Goal: Transaction & Acquisition: Subscribe to service/newsletter

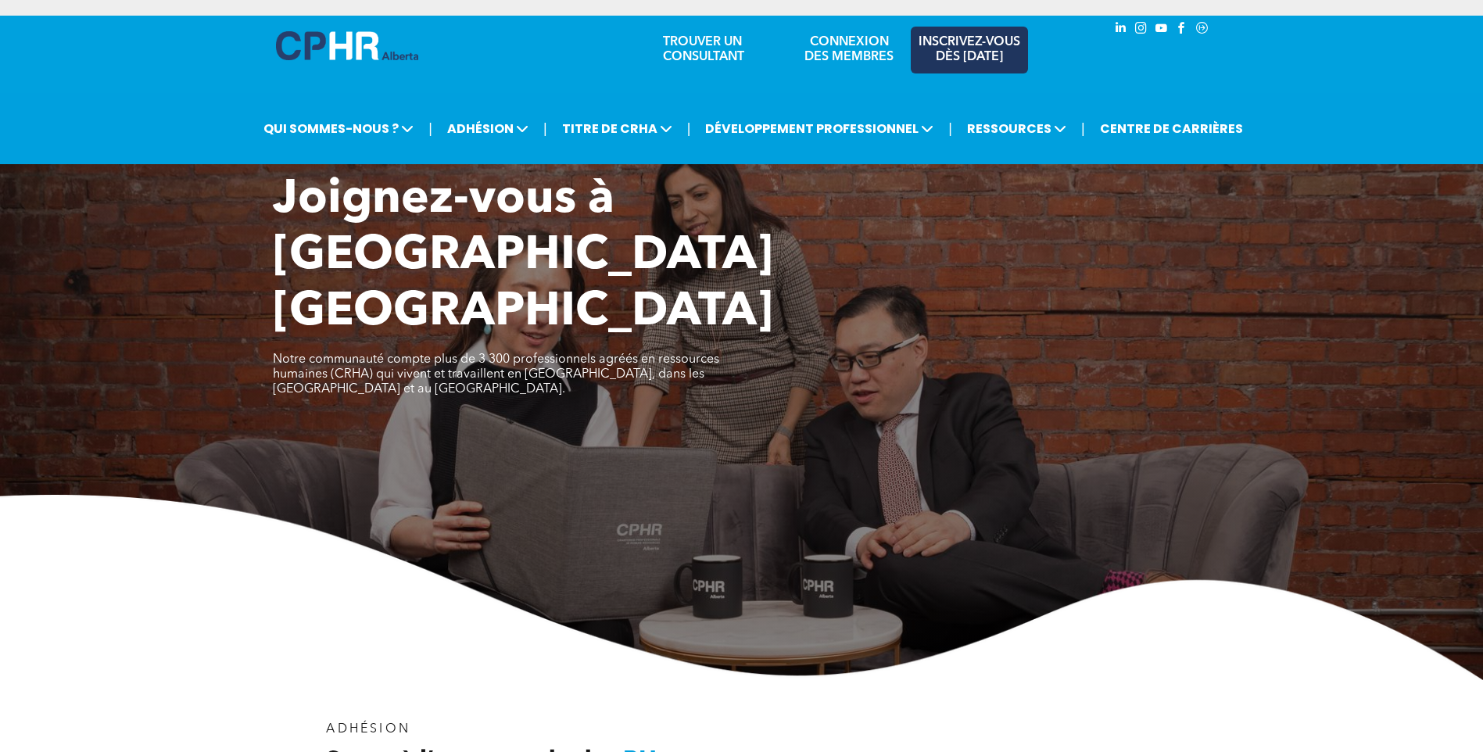
click at [958, 63] on span "INSCRIVEZ-VOUS DÈS AUJOURD’HUI" at bounding box center [969, 50] width 105 height 30
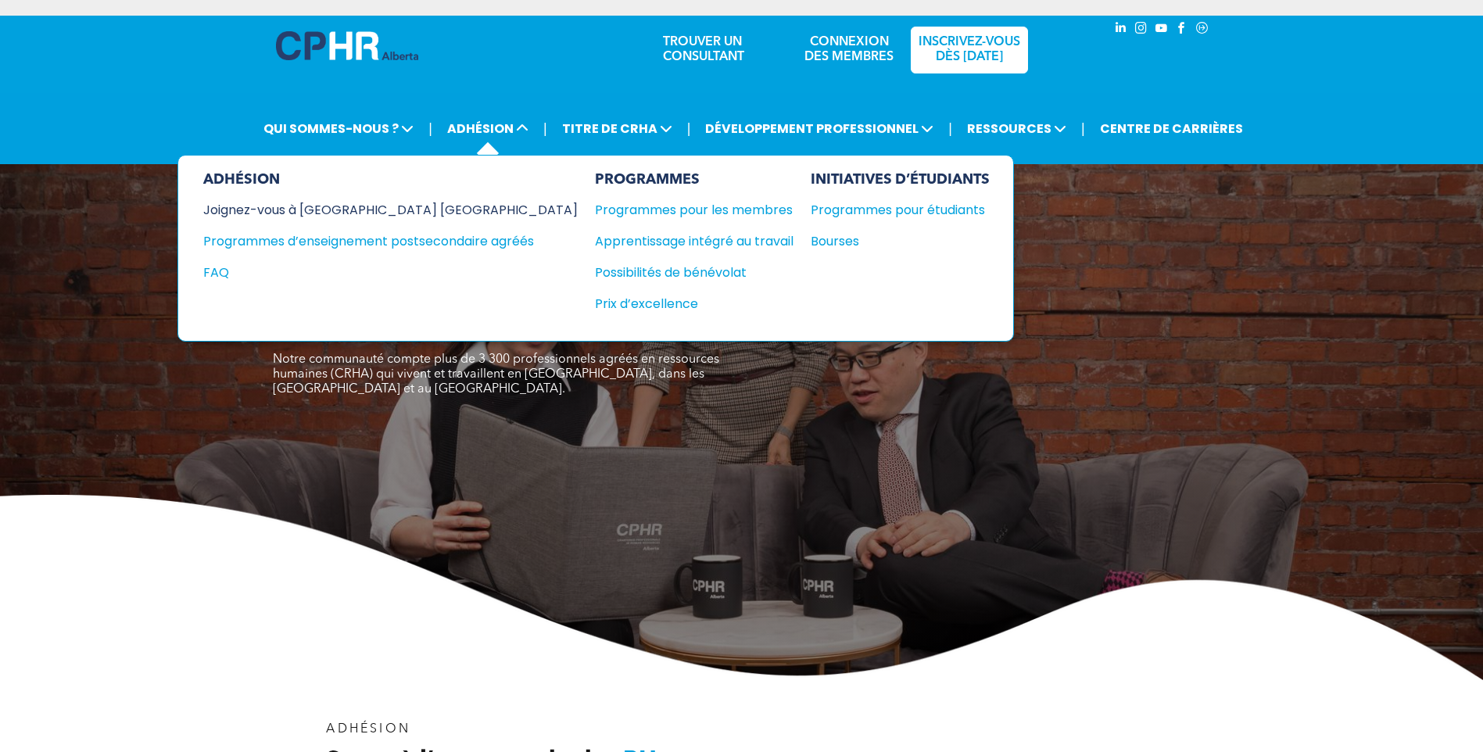
click at [370, 220] on div "Joignez-vous à CRHA Alberta" at bounding box center [371, 210] width 337 height 20
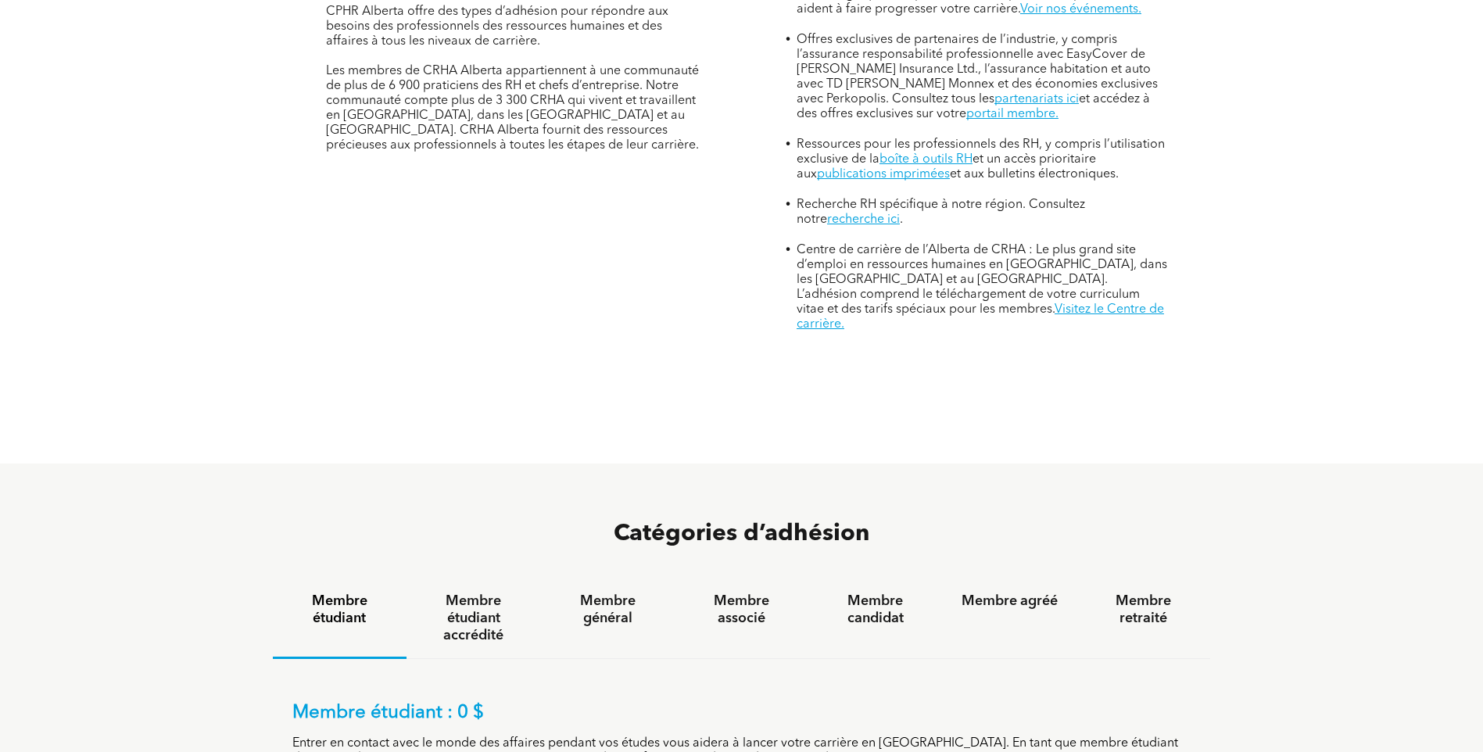
scroll to position [1172, 0]
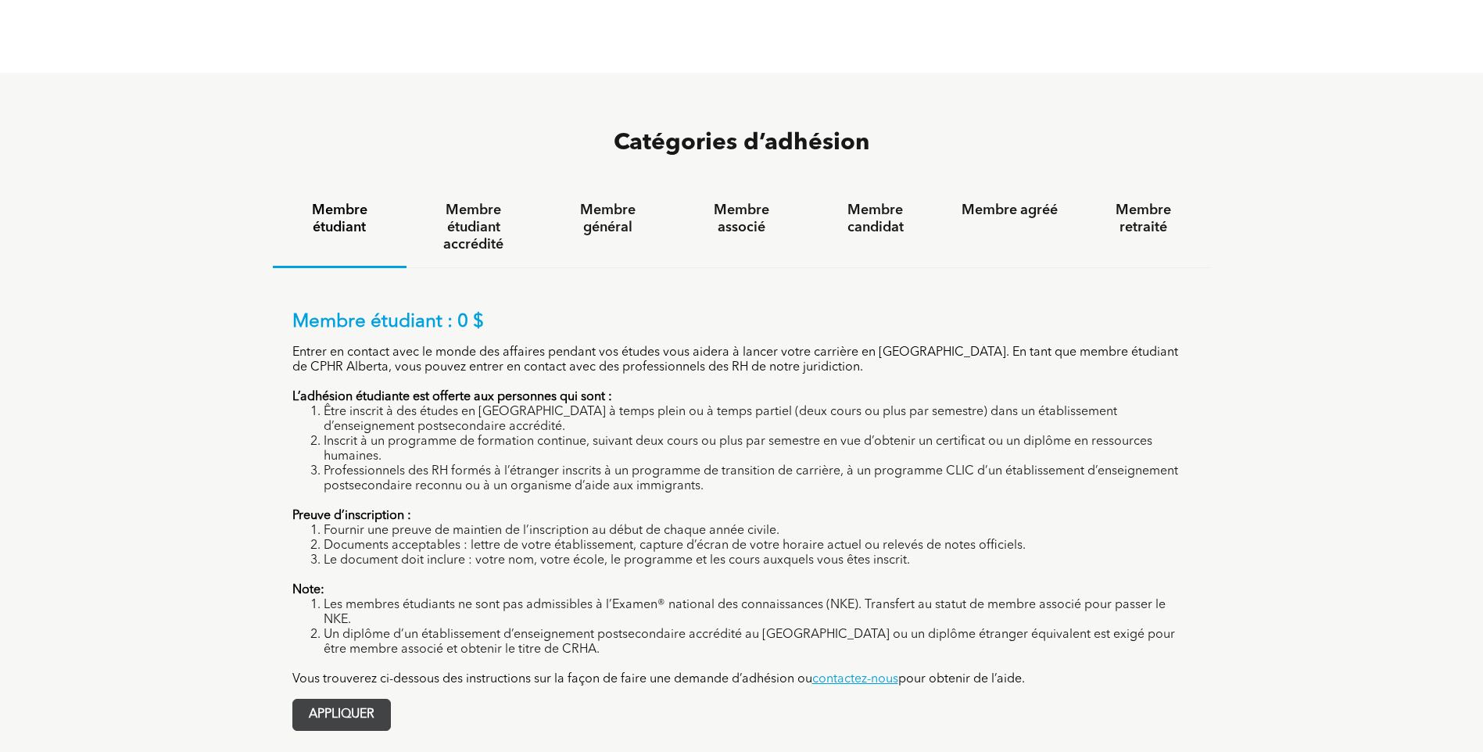
click at [331, 700] on span "APPLIQUER" at bounding box center [341, 715] width 97 height 30
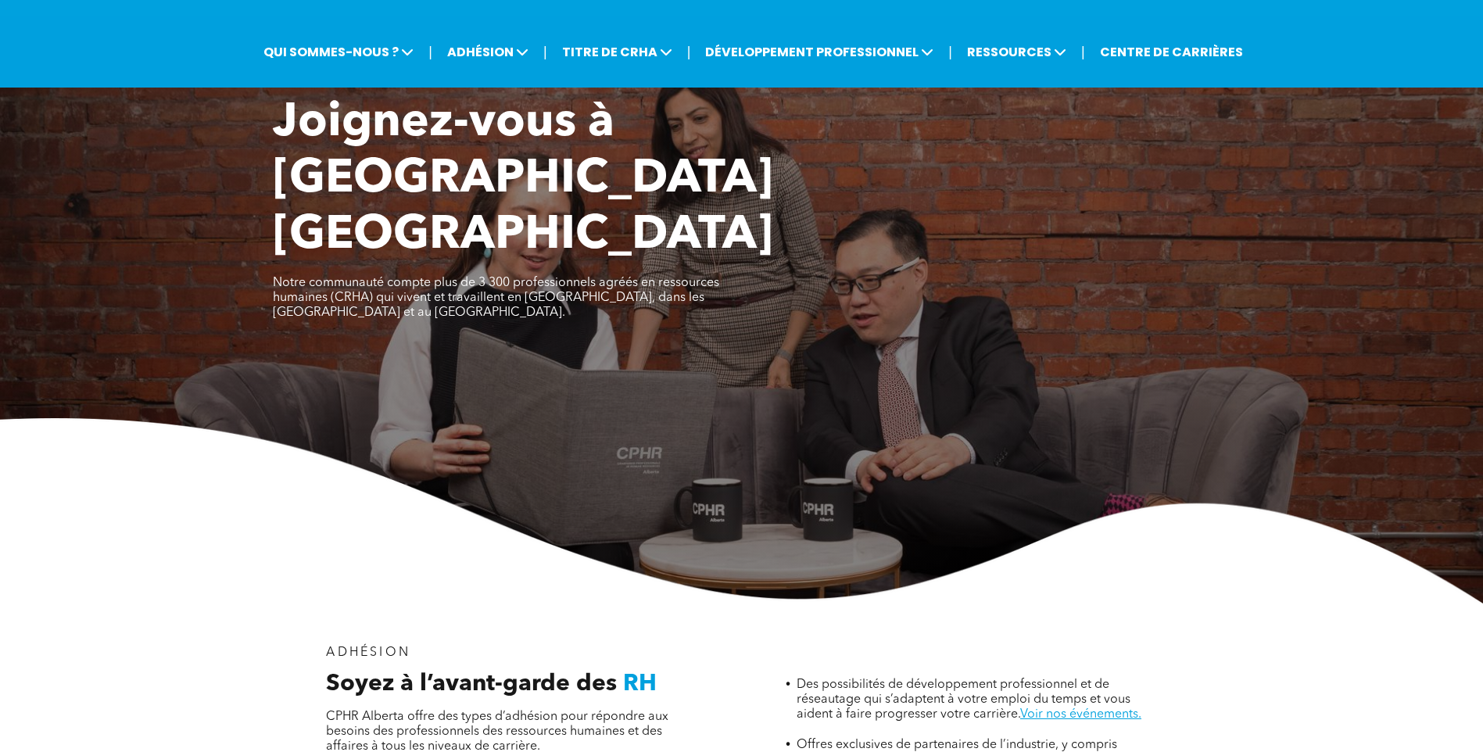
scroll to position [0, 0]
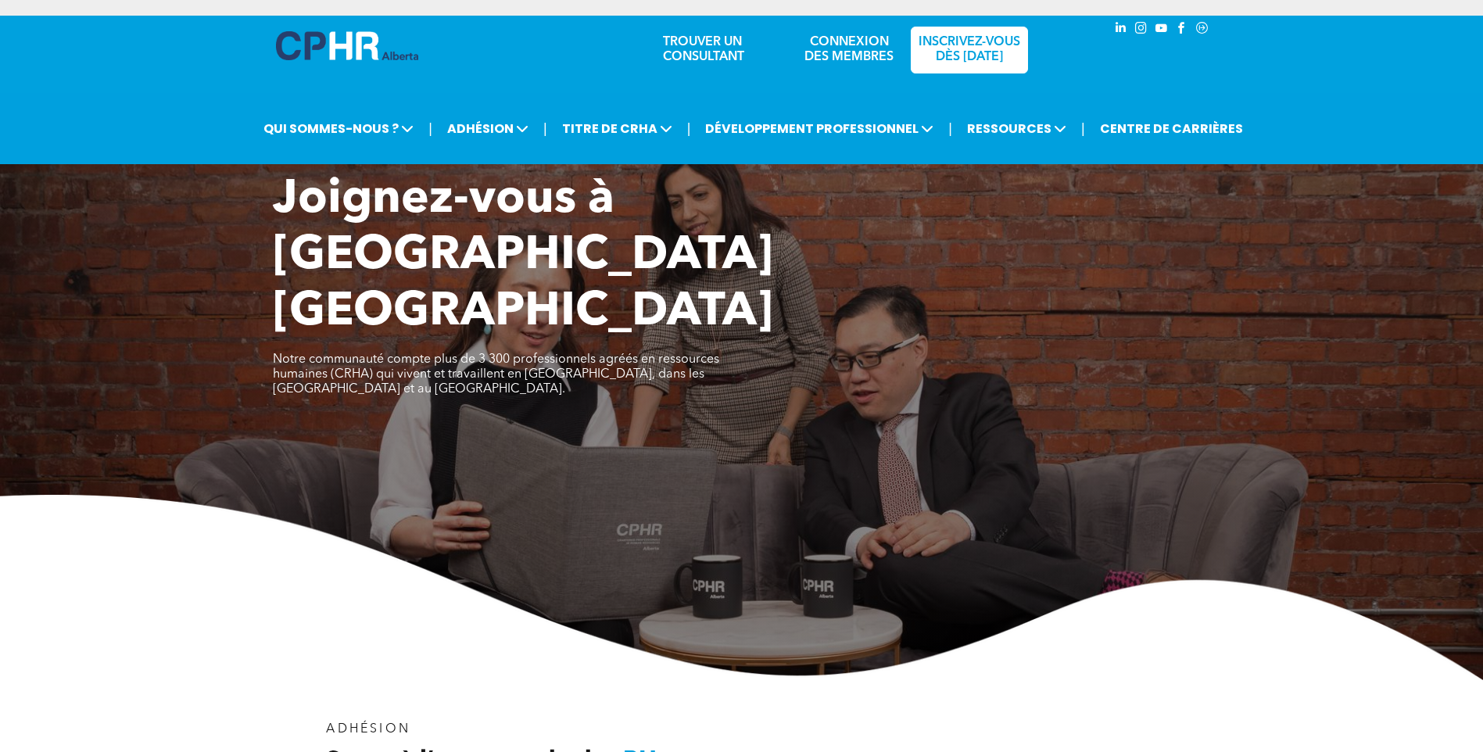
click at [179, 360] on div "Joignez-vous à CRHA Alberta Notre communauté compte plus de 3 300 professionnel…" at bounding box center [741, 426] width 1483 height 508
